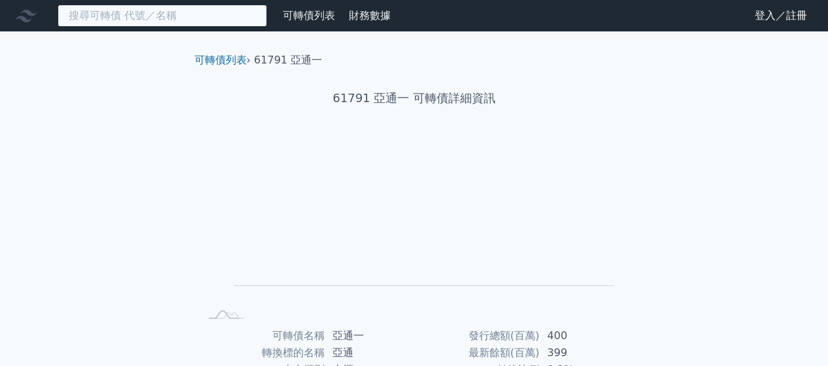
click at [202, 20] on input at bounding box center [162, 16] width 209 height 22
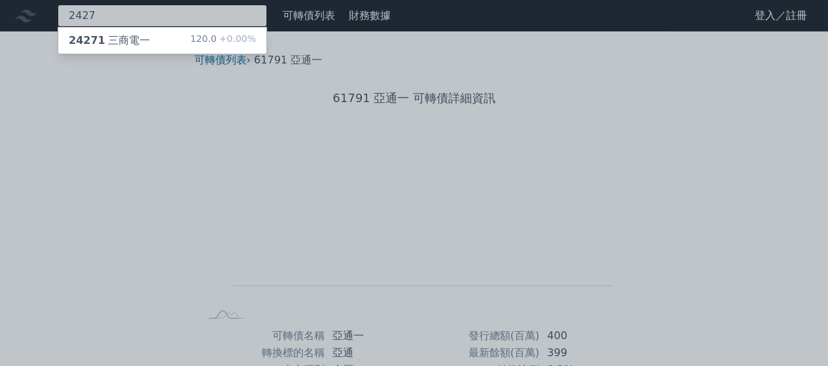
type input "2427"
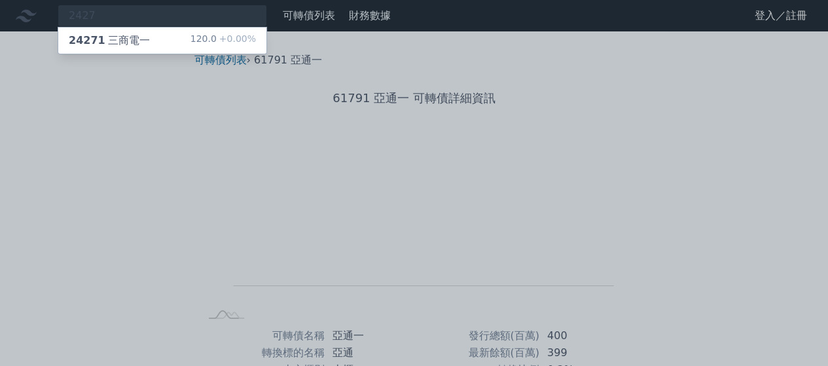
click at [210, 39] on div "120.0 +0.00%" at bounding box center [222, 41] width 65 height 16
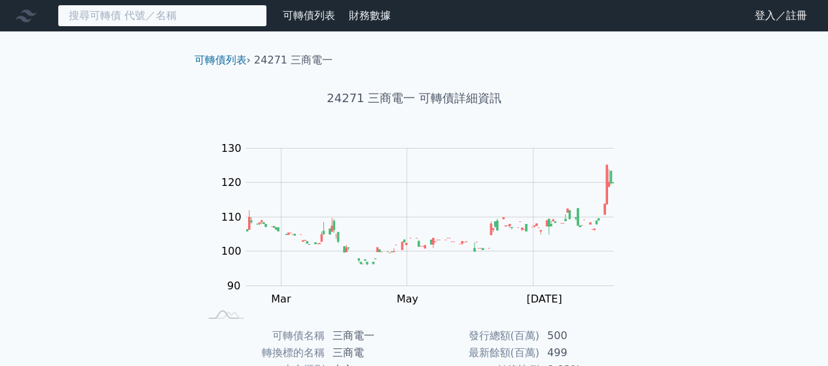
click at [196, 21] on input at bounding box center [162, 16] width 209 height 22
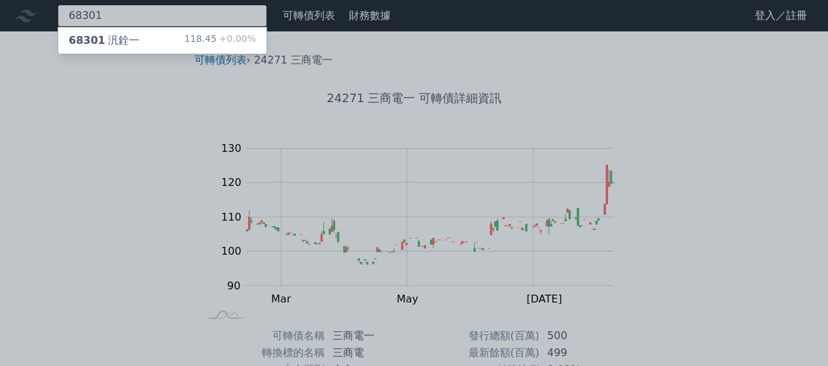
type input "68301"
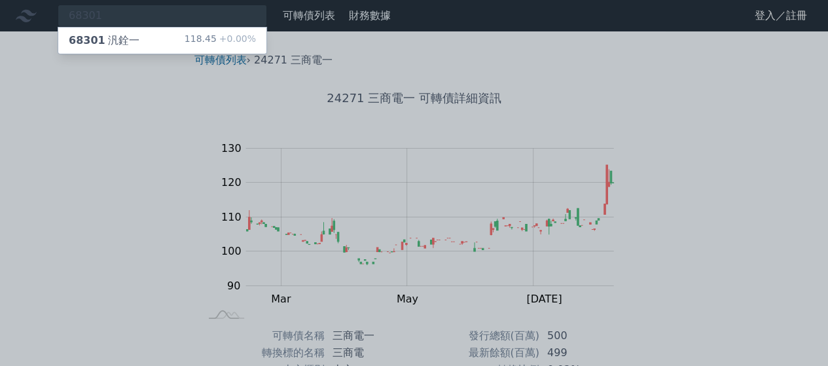
click at [166, 36] on div "68301 汎銓一 118.45 +0.00%" at bounding box center [162, 40] width 208 height 26
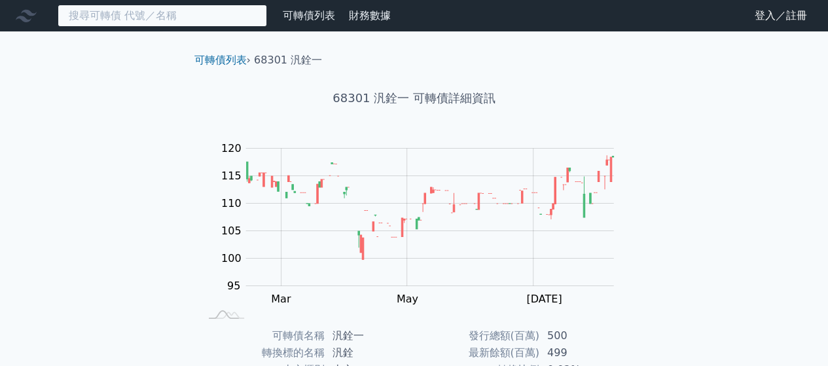
click at [242, 19] on input at bounding box center [162, 16] width 209 height 22
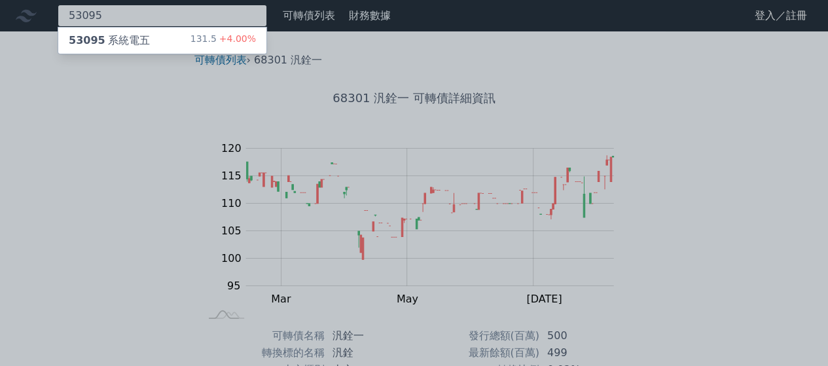
type input "53095"
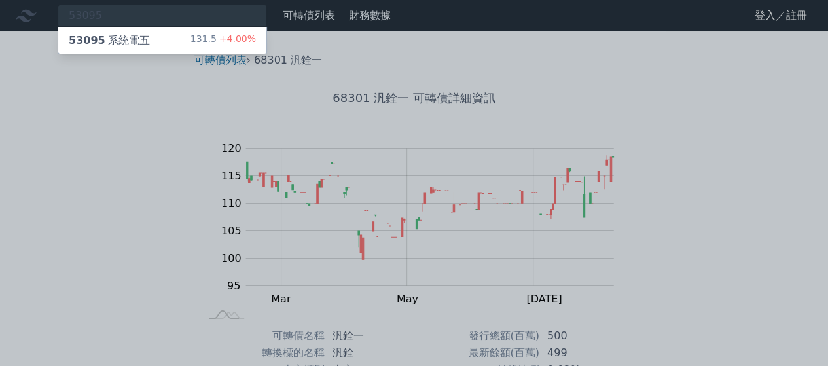
click at [252, 40] on span "+4.00%" at bounding box center [236, 38] width 39 height 10
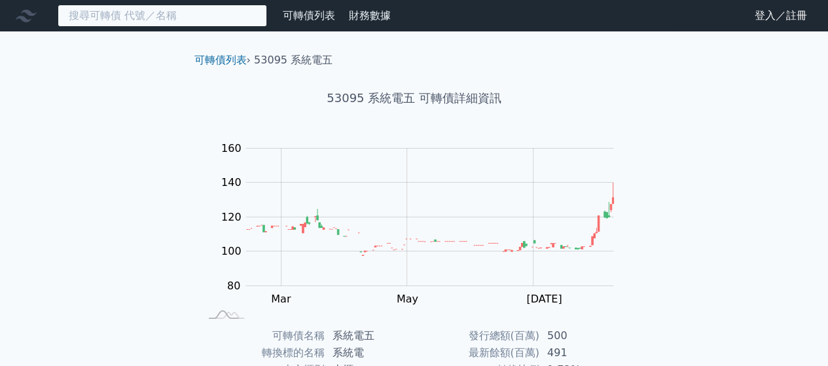
click at [169, 18] on input at bounding box center [162, 16] width 209 height 22
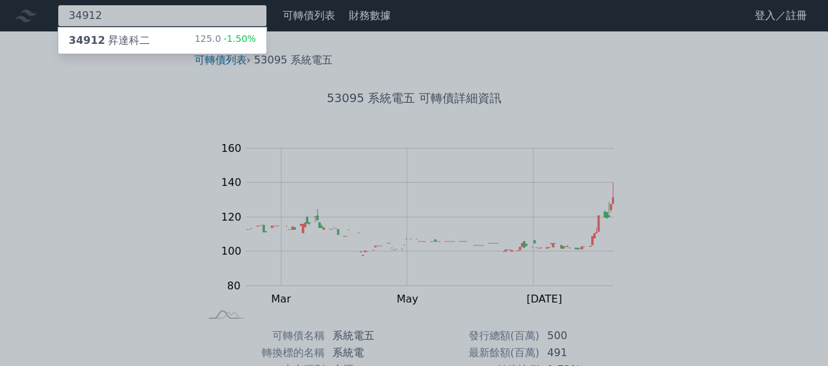
type input "34912"
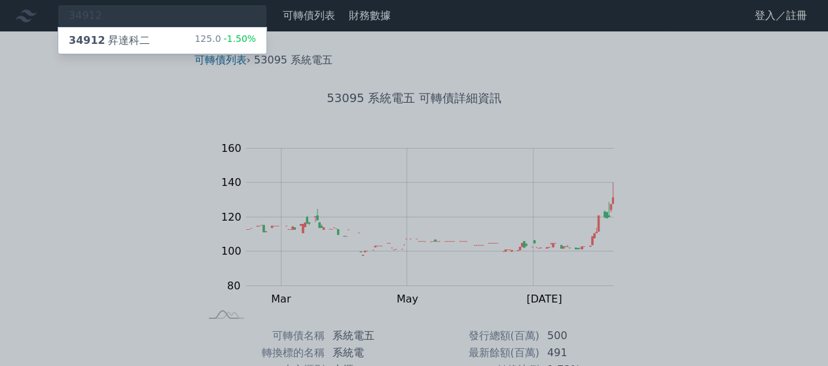
click at [171, 44] on div "34912 昇達科二 125.0 -1.50%" at bounding box center [162, 40] width 208 height 26
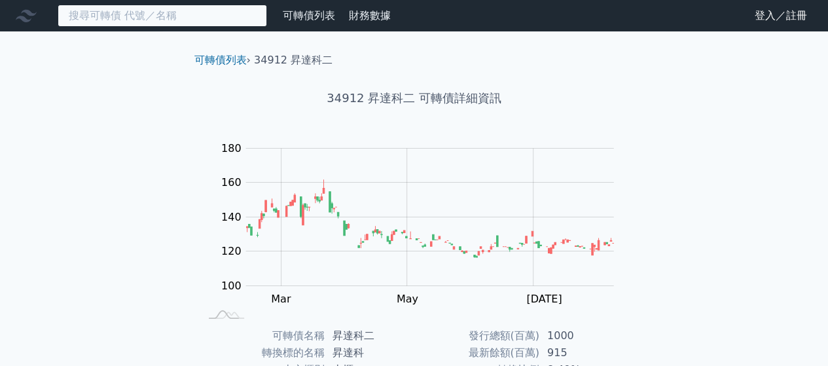
click at [136, 12] on input at bounding box center [162, 16] width 209 height 22
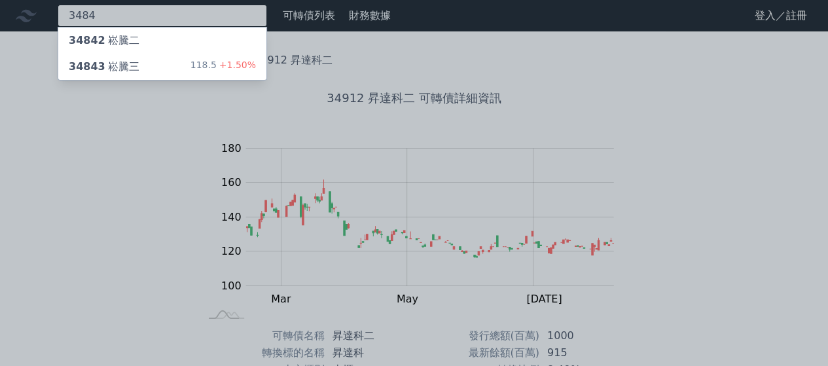
type input "3484"
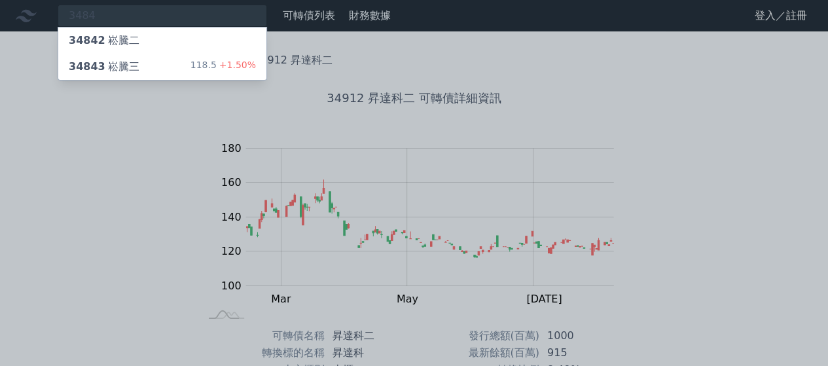
click at [122, 66] on div "34843 崧騰三" at bounding box center [104, 67] width 71 height 16
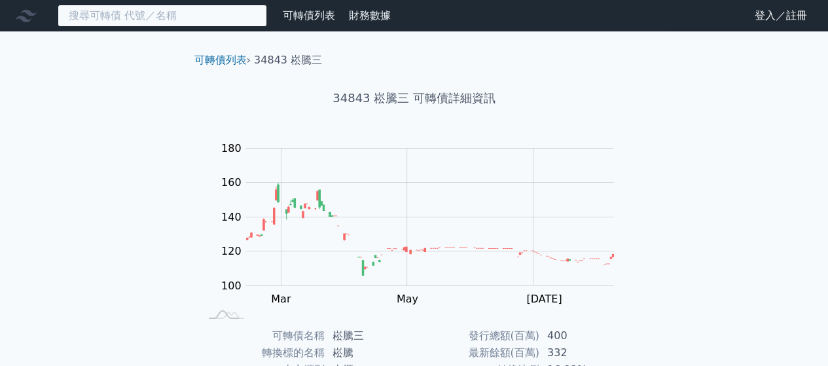
click at [148, 11] on input at bounding box center [162, 16] width 209 height 22
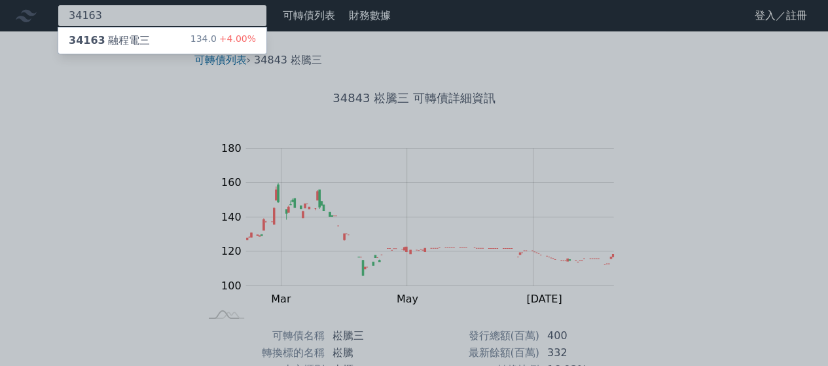
type input "34163"
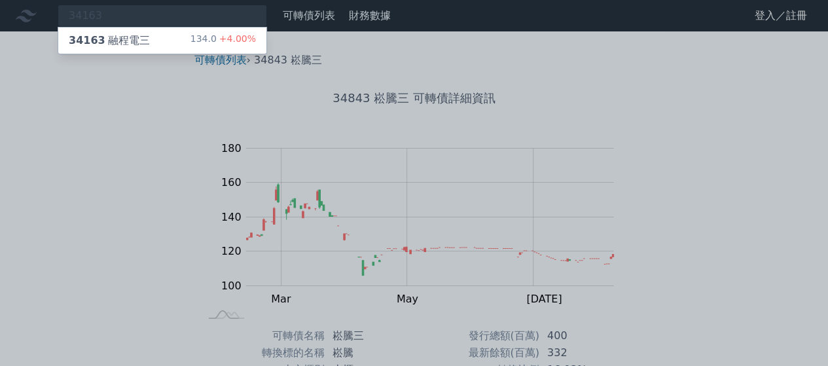
click at [136, 38] on div "34163 融程電三" at bounding box center [109, 41] width 81 height 16
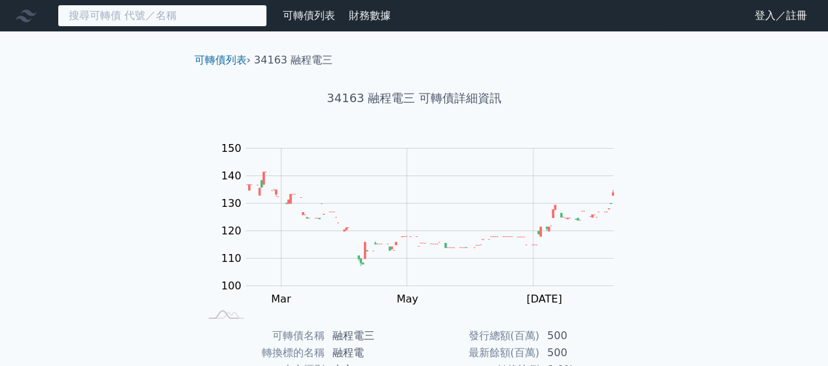
click at [192, 16] on input at bounding box center [162, 16] width 209 height 22
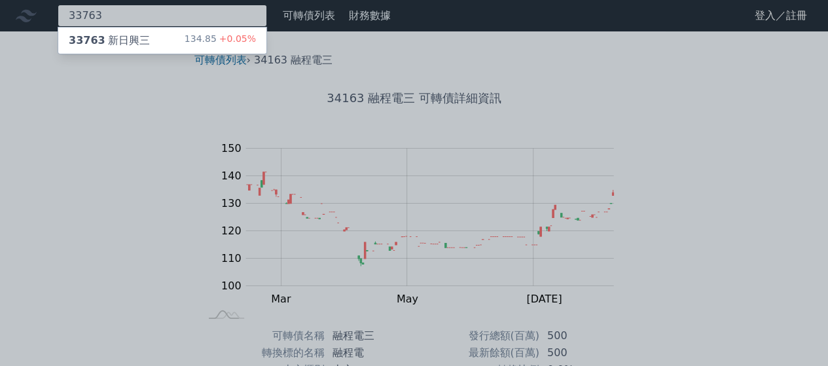
type input "33763"
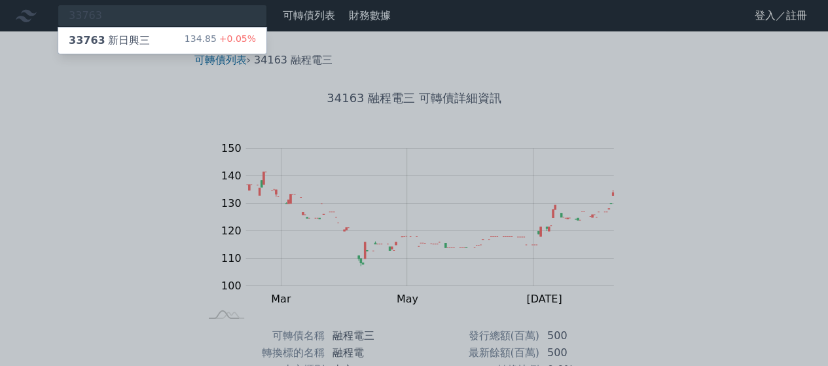
click at [181, 35] on div "33763 新日興三 134.85 +0.05%" at bounding box center [162, 40] width 208 height 26
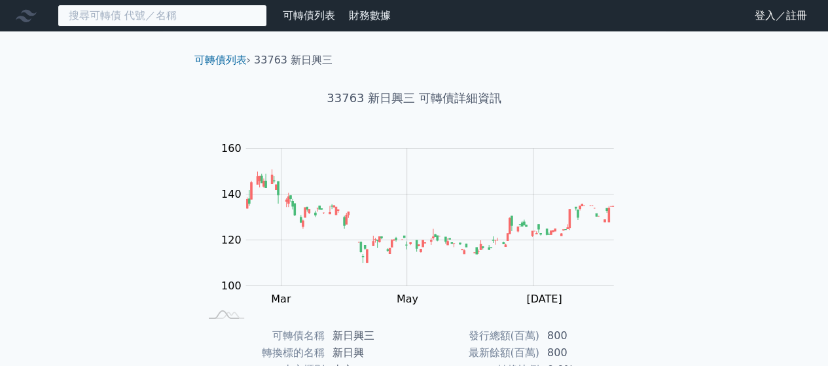
click at [174, 20] on input at bounding box center [162, 16] width 209 height 22
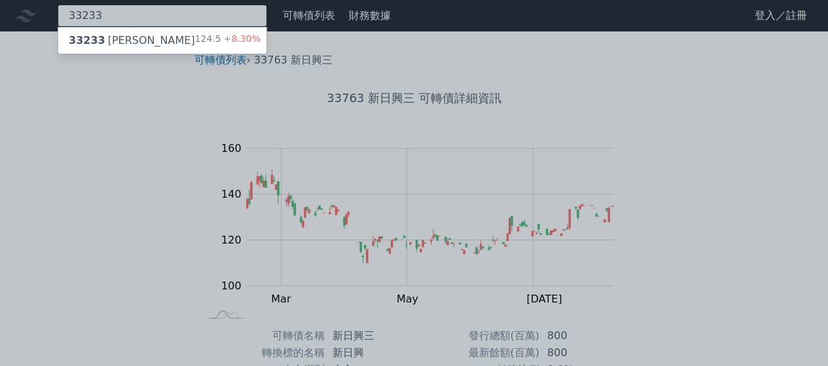
type input "33233"
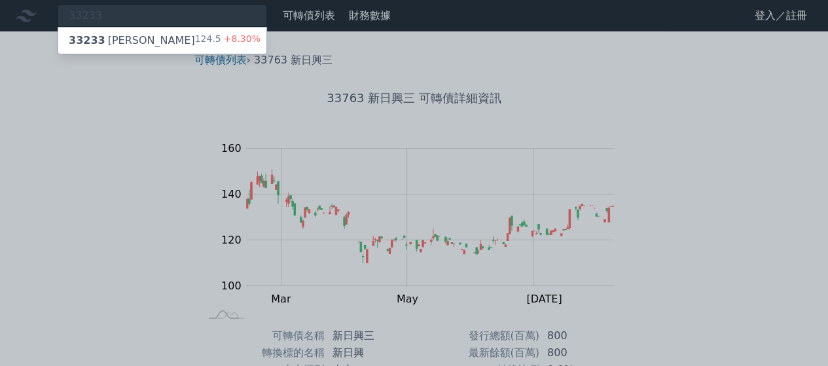
click at [226, 43] on span "+8.30%" at bounding box center [240, 38] width 39 height 10
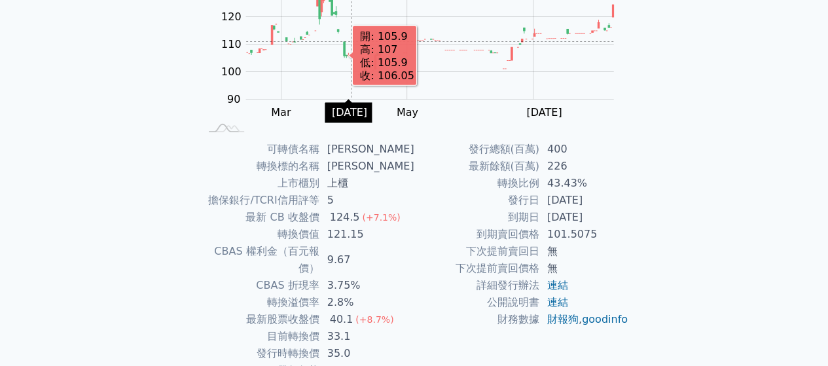
scroll to position [196, 0]
